Goal: Navigation & Orientation: Understand site structure

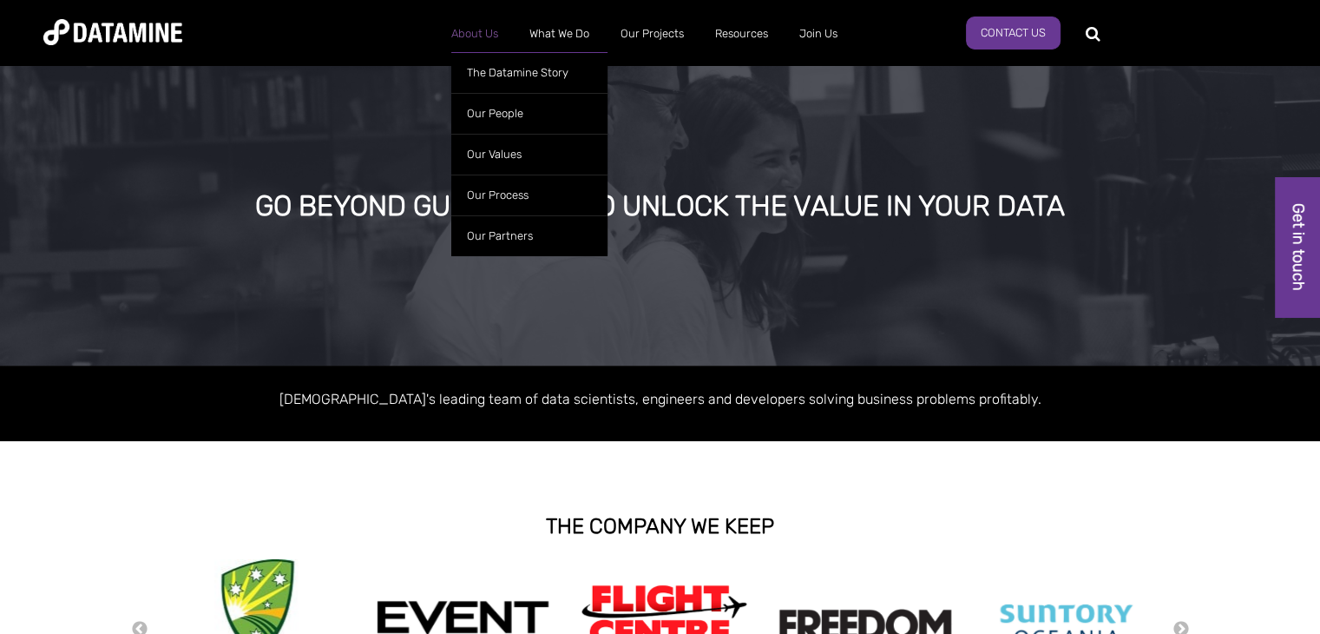
click at [484, 35] on link "About Us" at bounding box center [475, 33] width 78 height 45
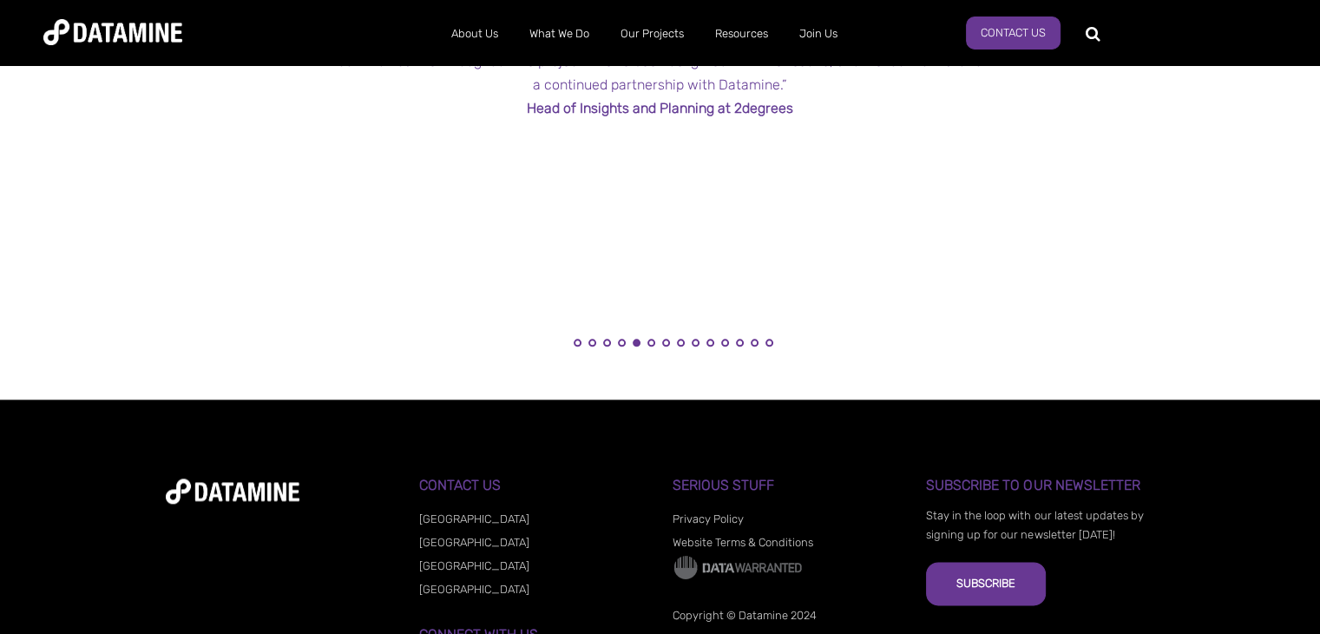
scroll to position [1823, 0]
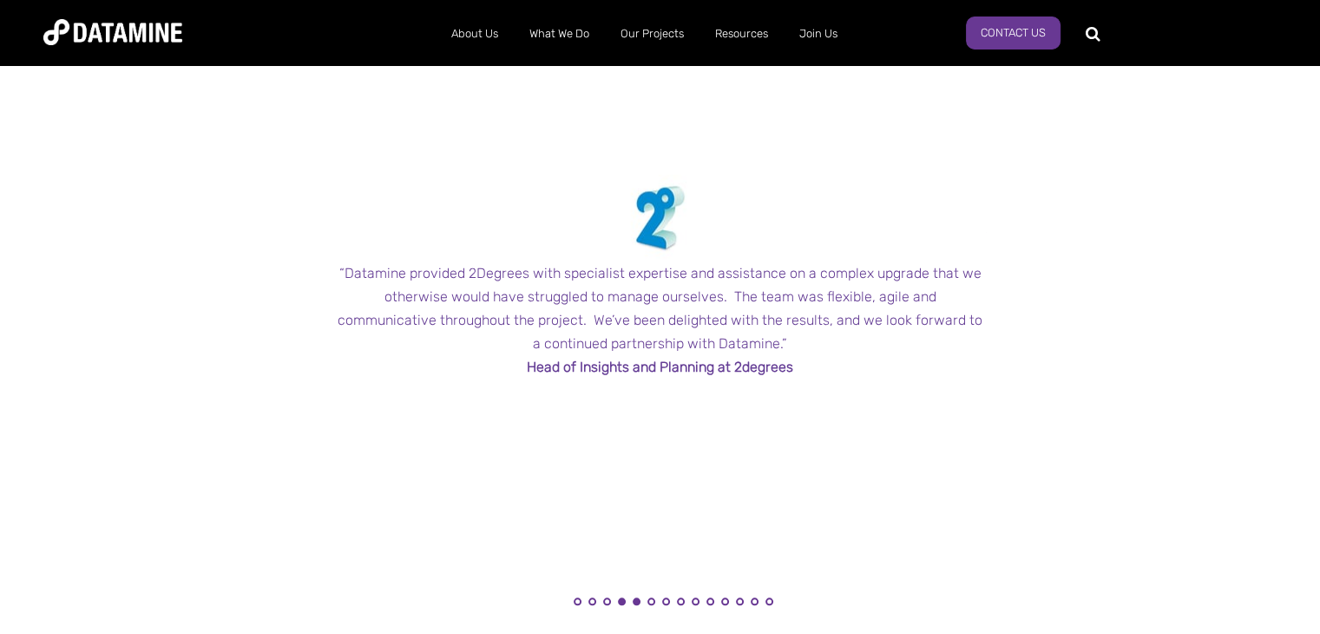
click at [621, 605] on button "4" at bounding box center [622, 601] width 8 height 8
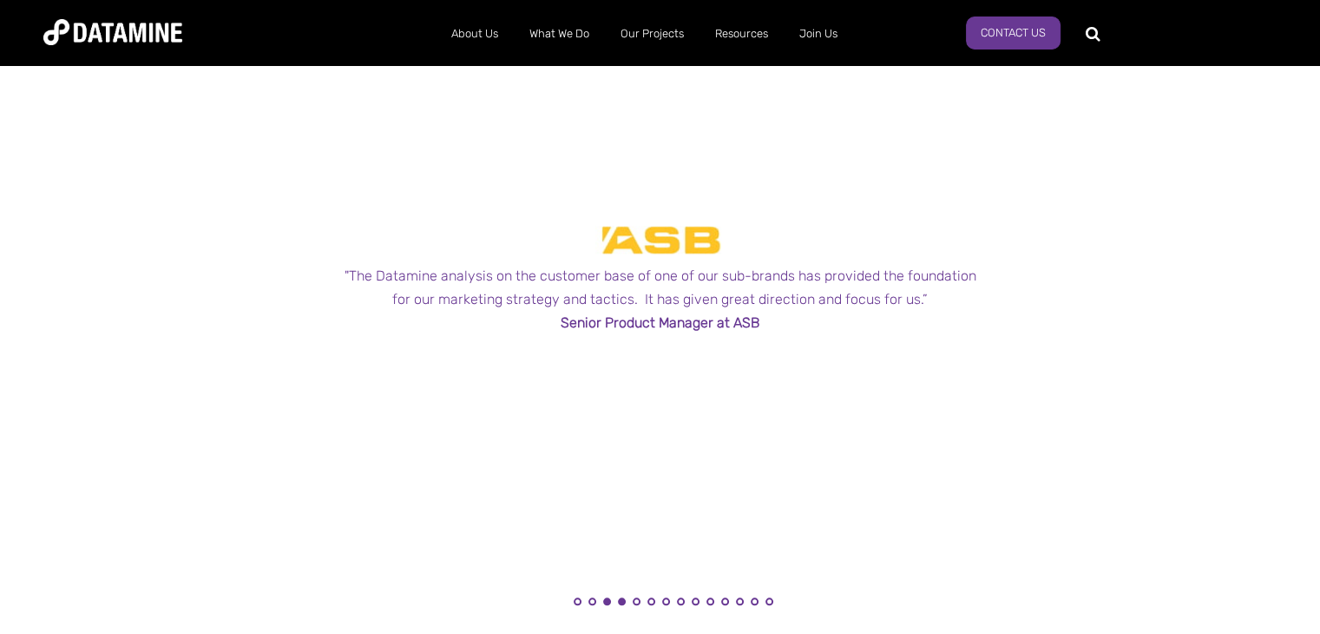
click at [609, 602] on button "3" at bounding box center [607, 601] width 8 height 8
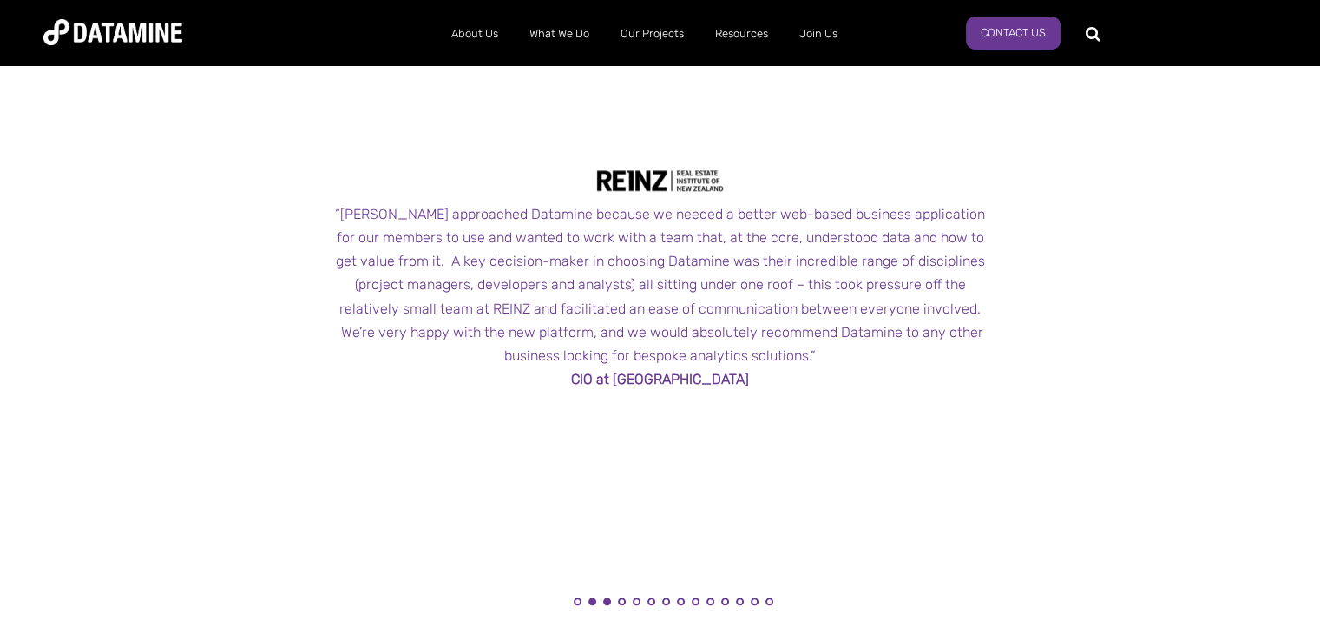
click at [589, 602] on button "2" at bounding box center [593, 601] width 8 height 8
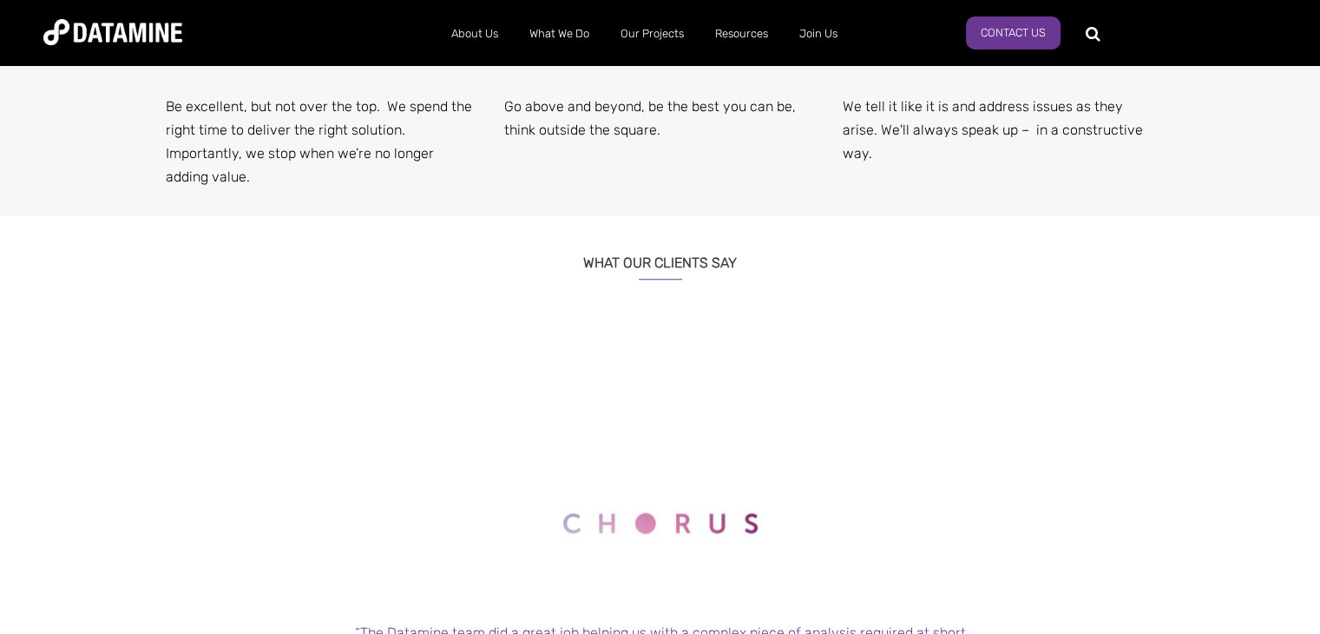
scroll to position [1389, 0]
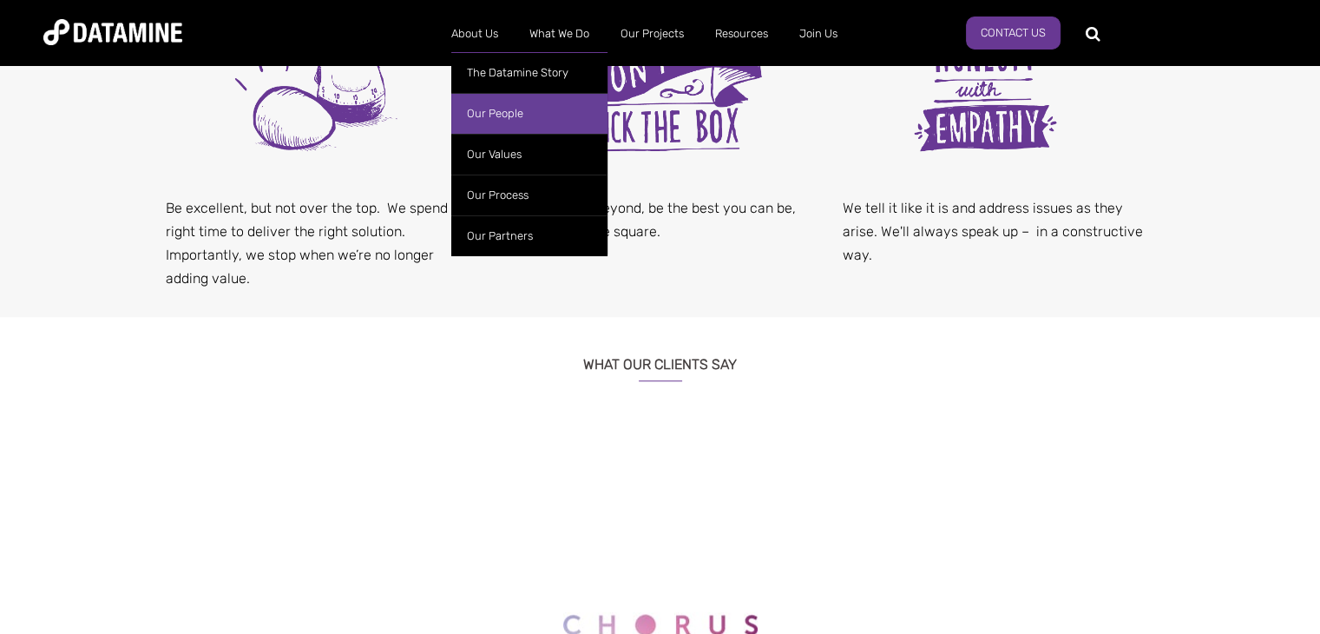
click at [524, 102] on link "Our People" at bounding box center [529, 113] width 156 height 41
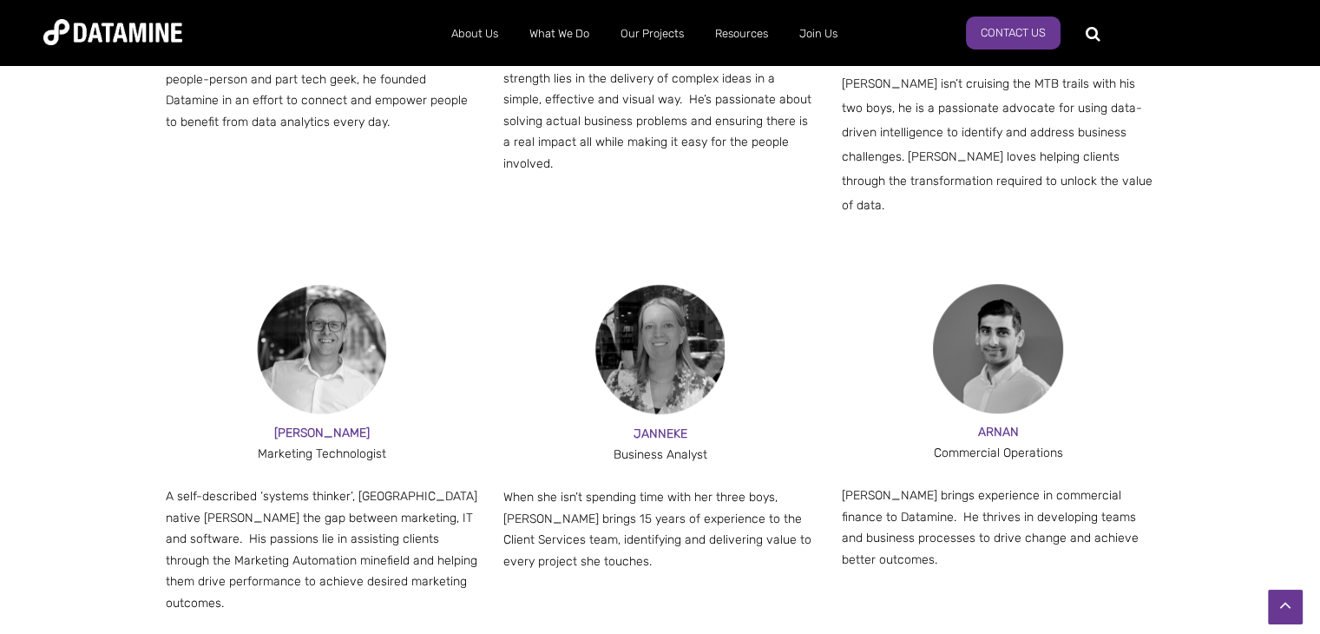
scroll to position [1215, 0]
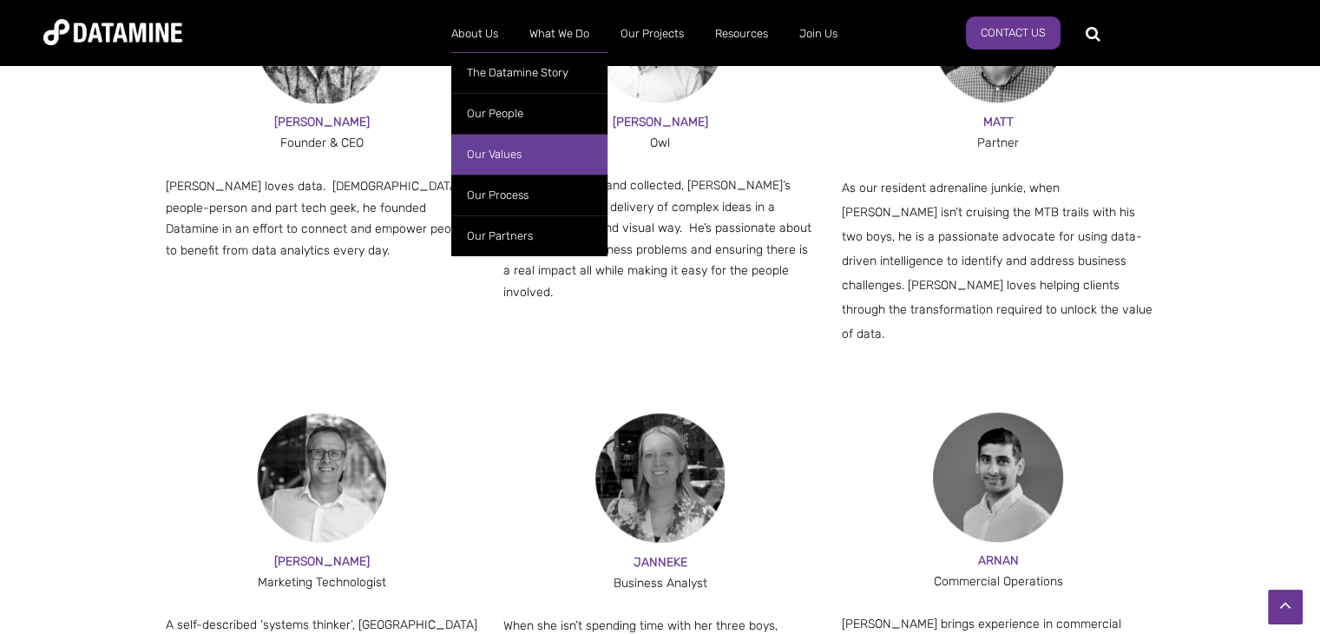
click at [489, 157] on link "Our Values" at bounding box center [529, 154] width 156 height 41
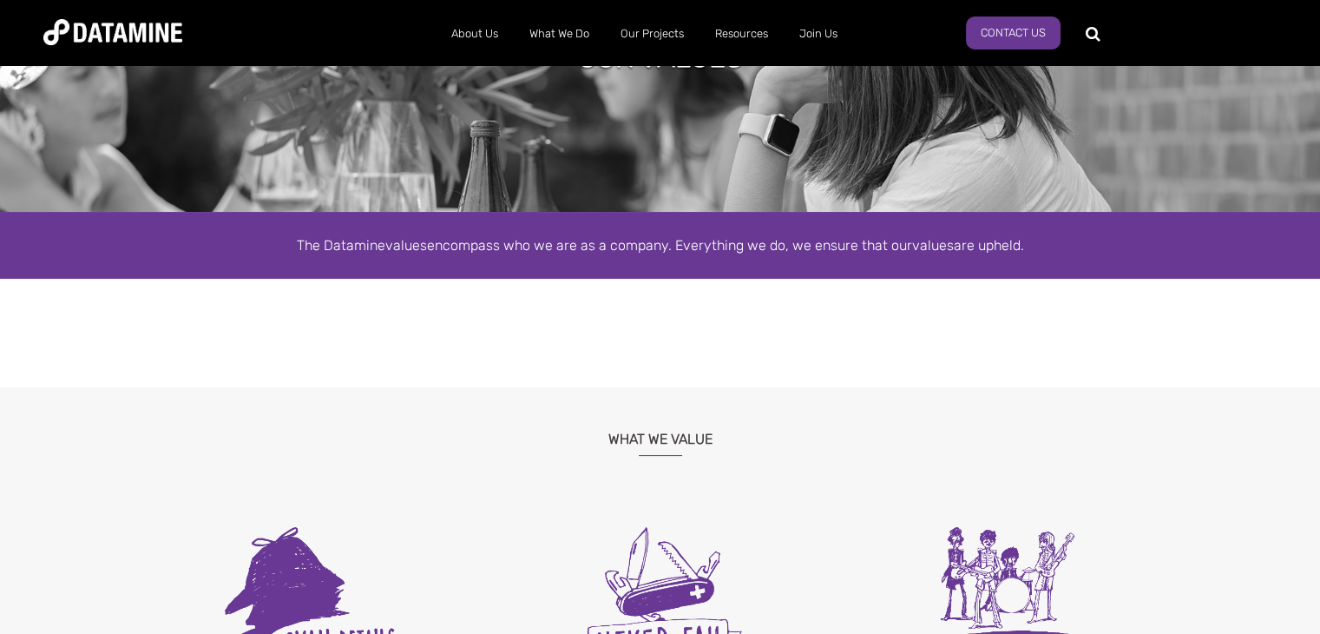
scroll to position [87, 0]
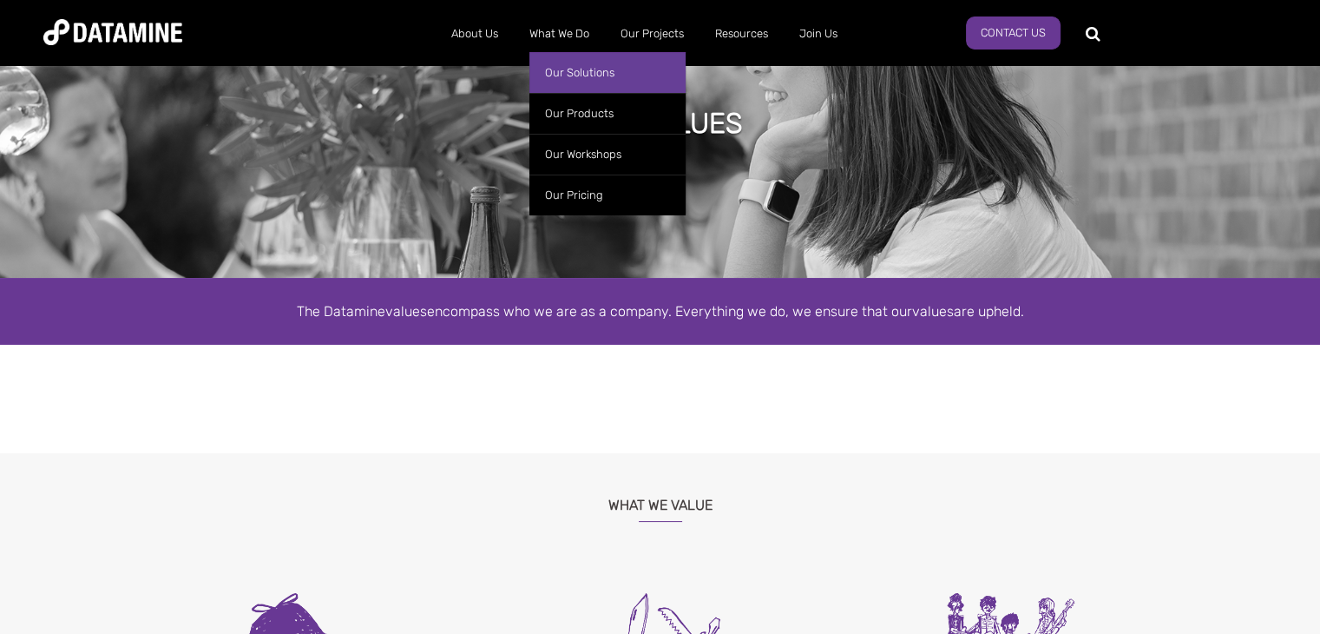
click at [596, 65] on link "Our Solutions" at bounding box center [608, 72] width 156 height 41
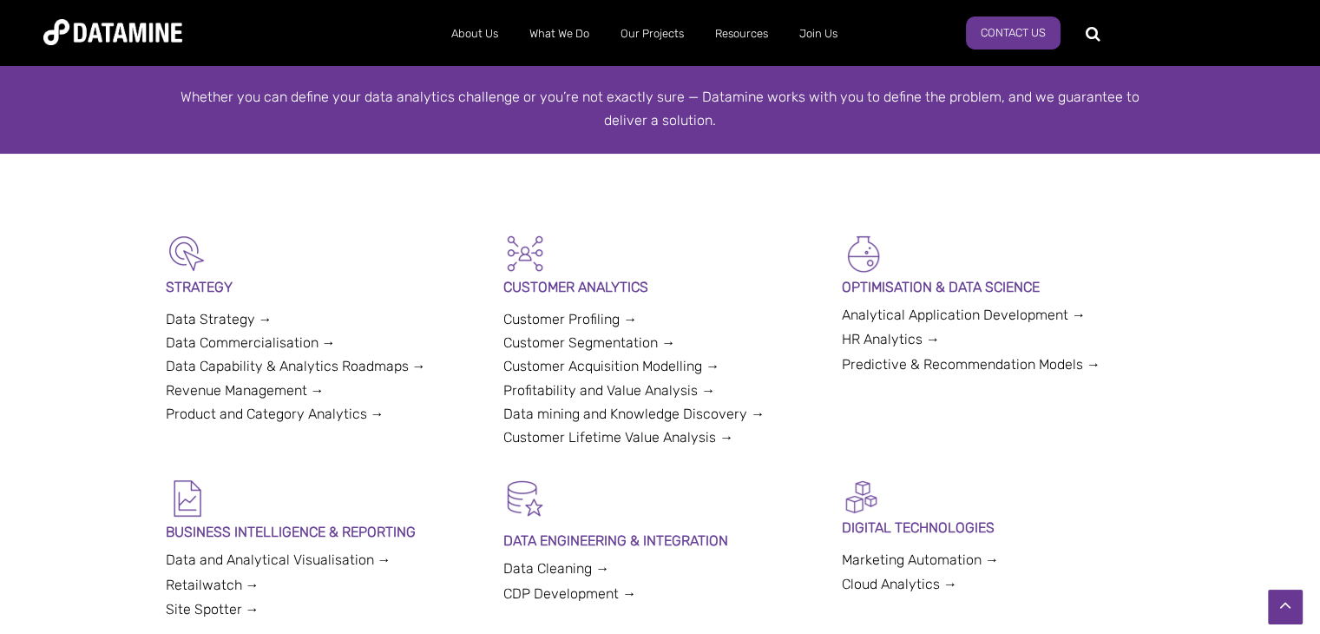
scroll to position [260, 0]
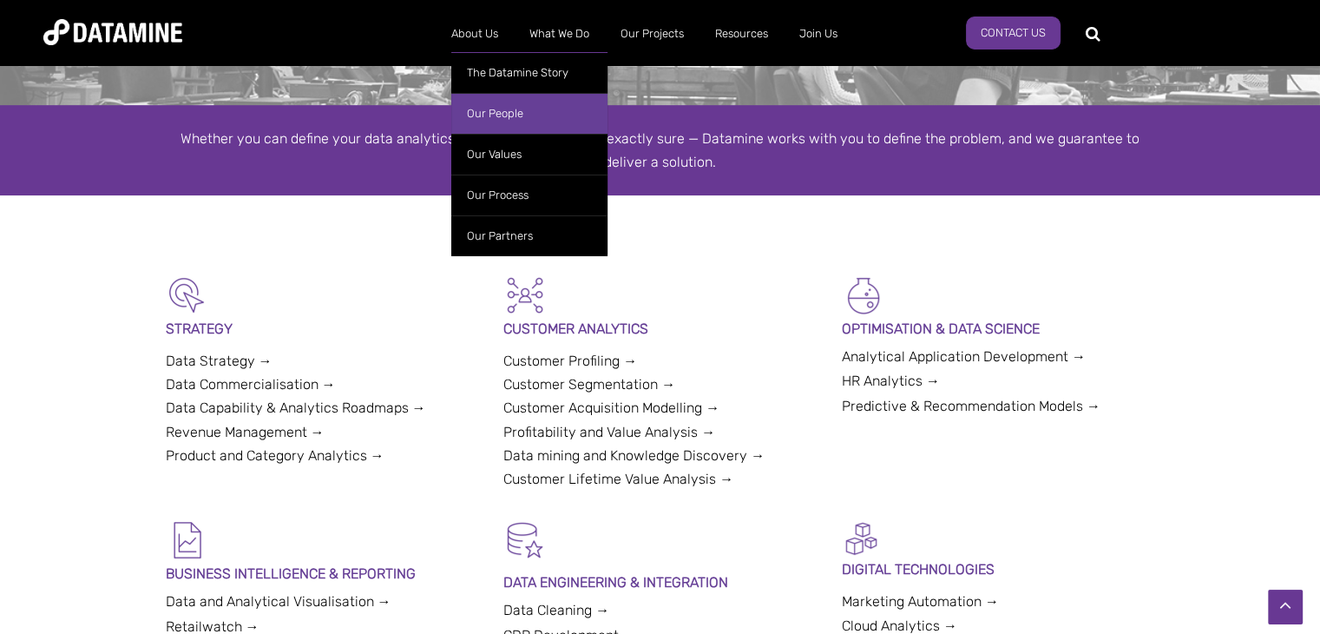
click at [500, 116] on link "Our People" at bounding box center [529, 113] width 156 height 41
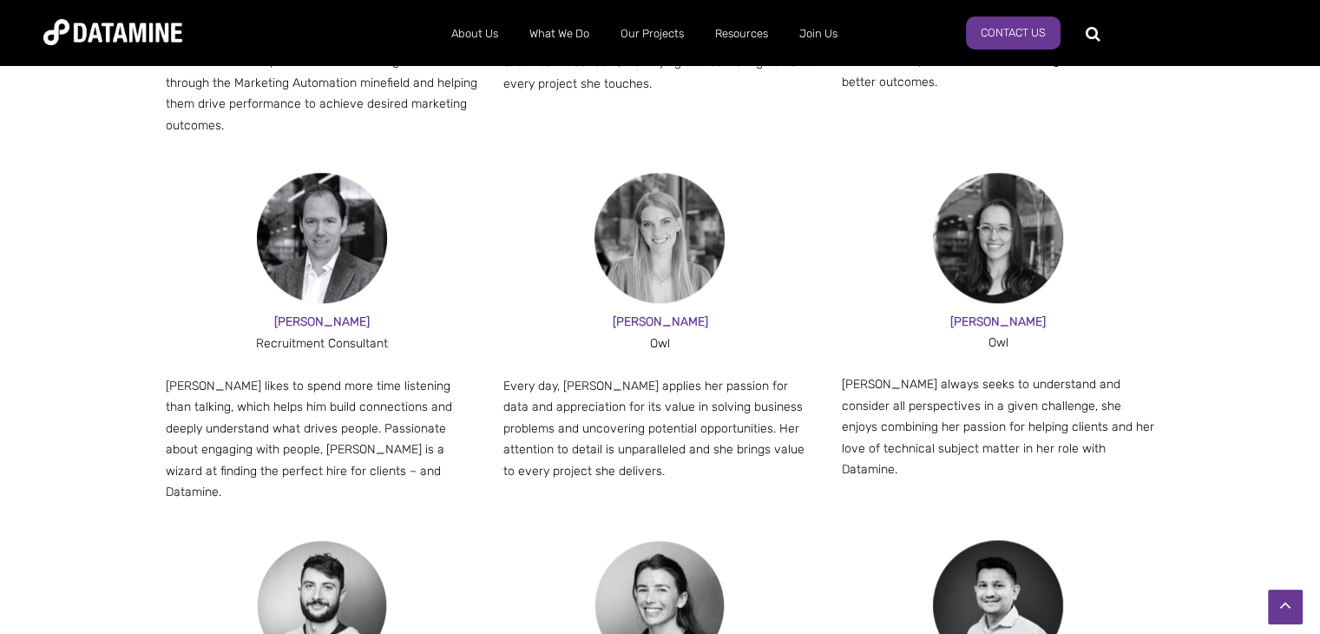
scroll to position [1823, 0]
